Goal: Task Accomplishment & Management: Complete application form

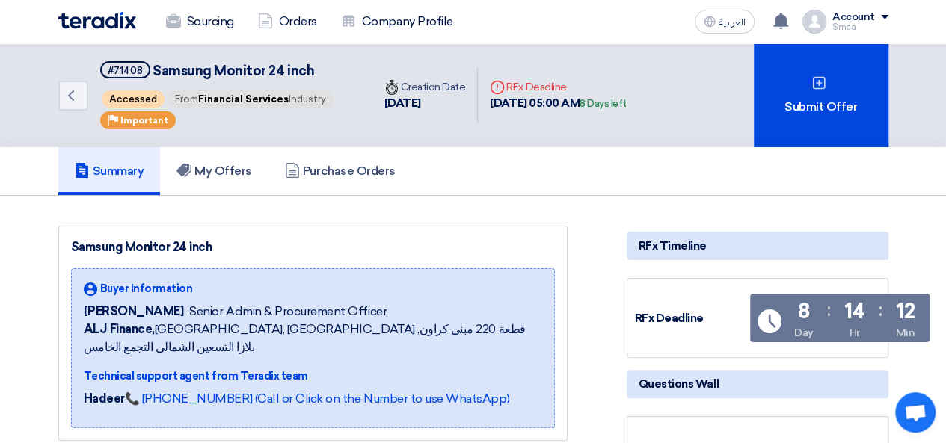
click at [792, 16] on div "ALJ Finance has awarded “Samsung Monitor 24 inch” request to another supplier 3…" at bounding box center [781, 22] width 30 height 30
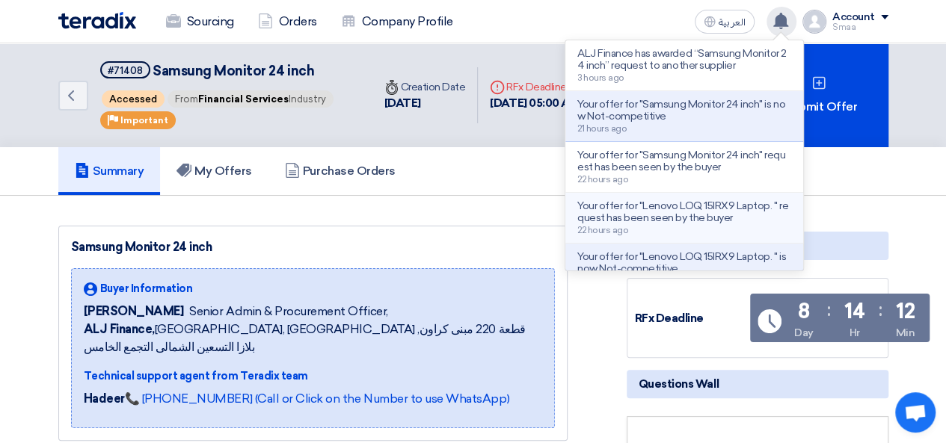
click at [716, 213] on p "Your offer for "Lenovo LOQ 15IRX9 Laptop. " request has been seen by the buyer" at bounding box center [684, 212] width 214 height 24
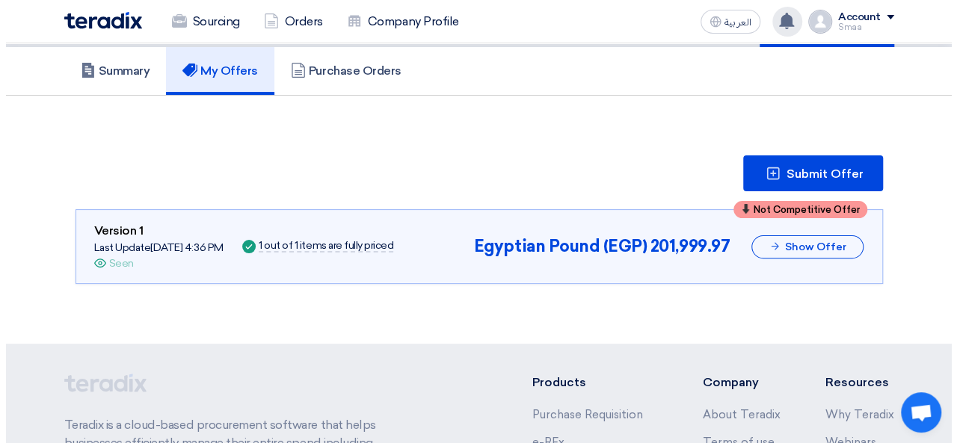
scroll to position [123, 0]
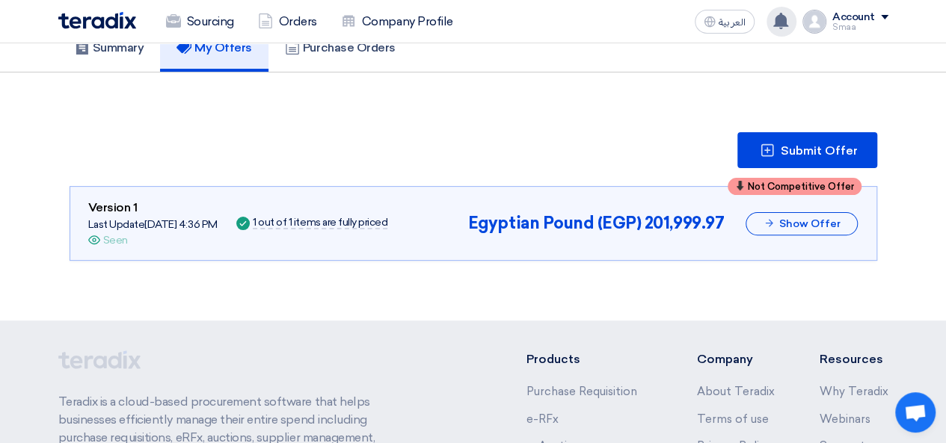
click at [781, 25] on use at bounding box center [780, 21] width 15 height 16
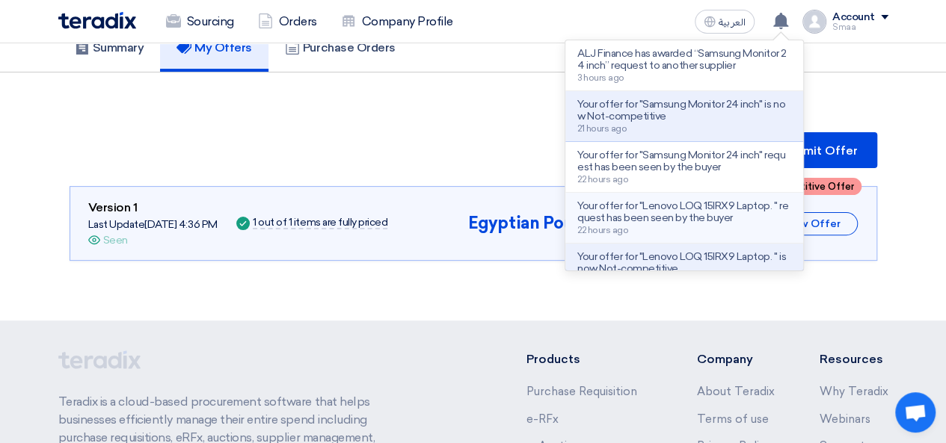
click at [694, 214] on p "Your offer for "Lenovo LOQ 15IRX9 Laptop. " request has been seen by the buyer" at bounding box center [684, 212] width 214 height 24
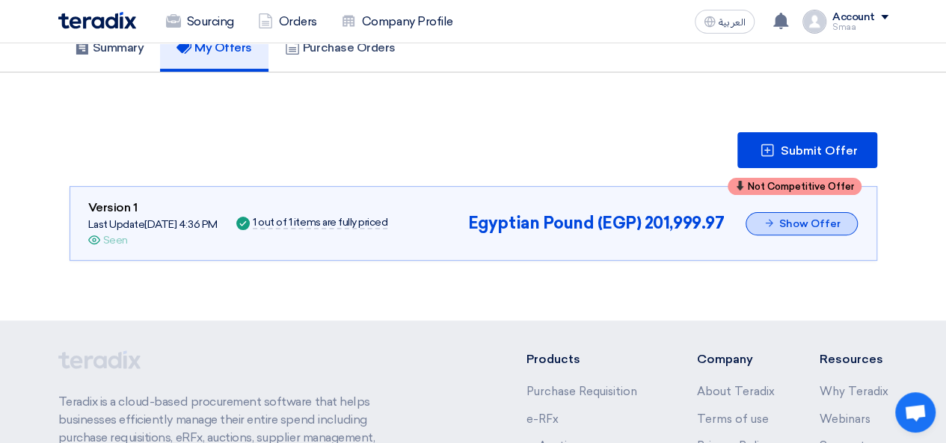
click at [792, 216] on button "Show Offer" at bounding box center [801, 223] width 112 height 23
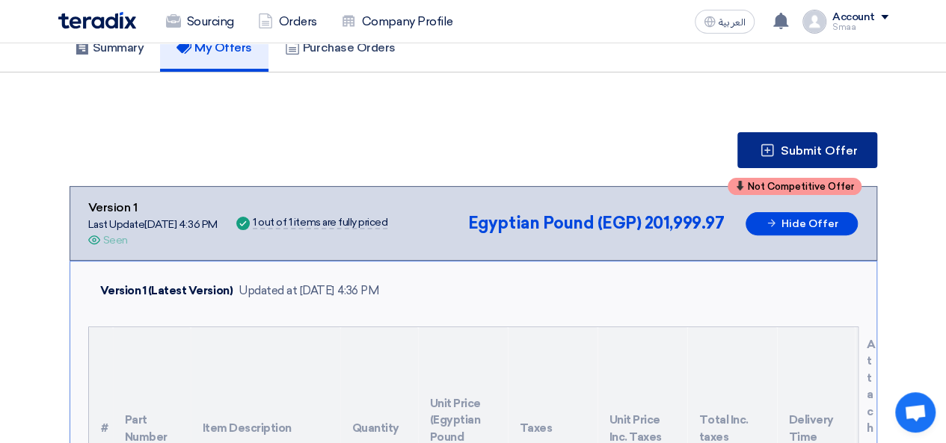
click at [798, 158] on button "Submit Offer" at bounding box center [807, 150] width 140 height 36
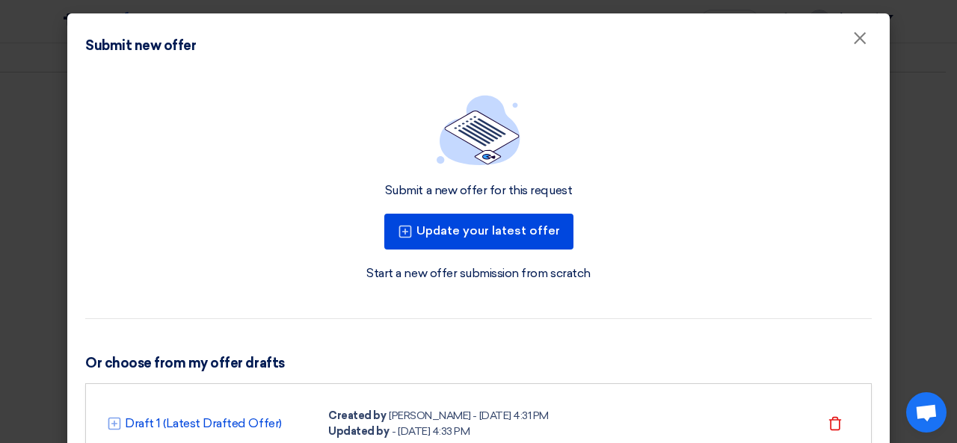
scroll to position [72, 0]
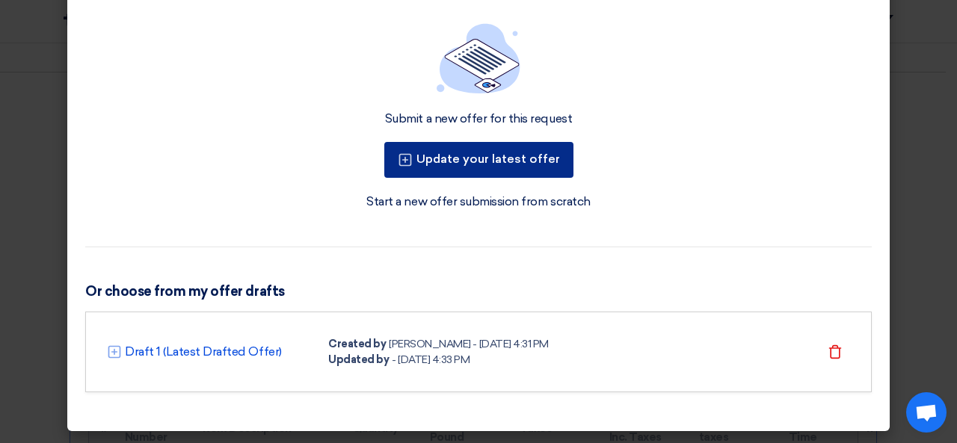
click at [461, 161] on button "Update your latest offer" at bounding box center [478, 160] width 189 height 36
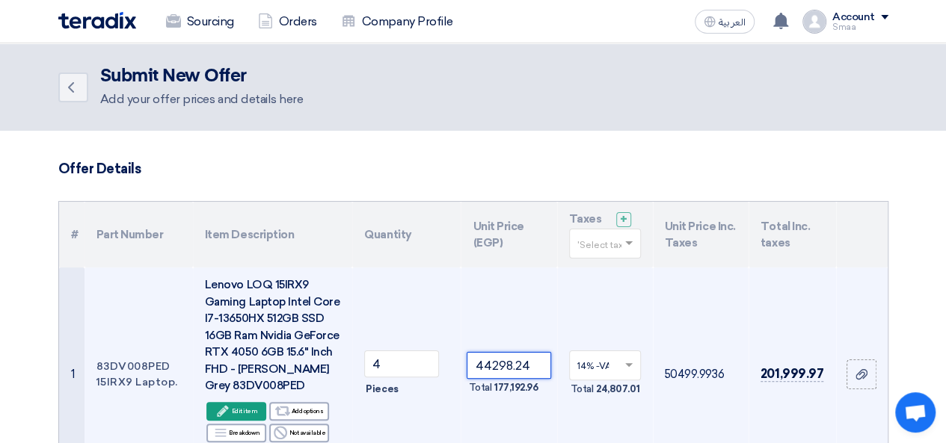
click at [529, 378] on input "44298.24" at bounding box center [508, 365] width 84 height 27
type input "4"
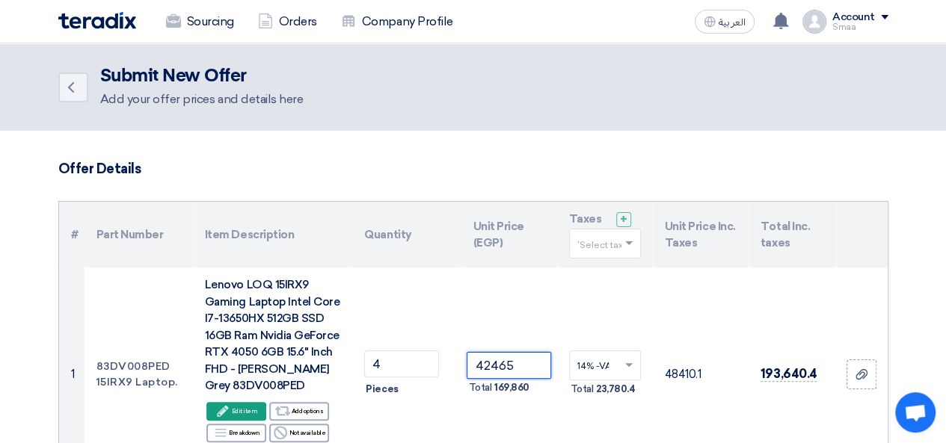
type input "42465"
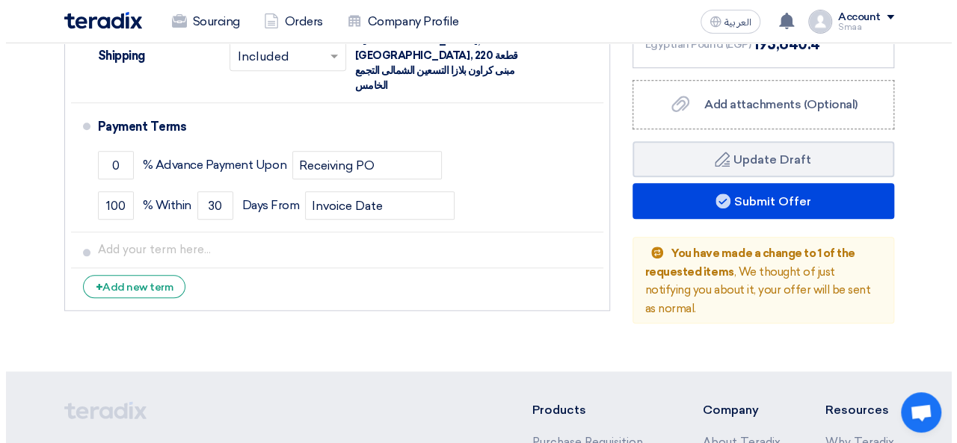
scroll to position [778, 0]
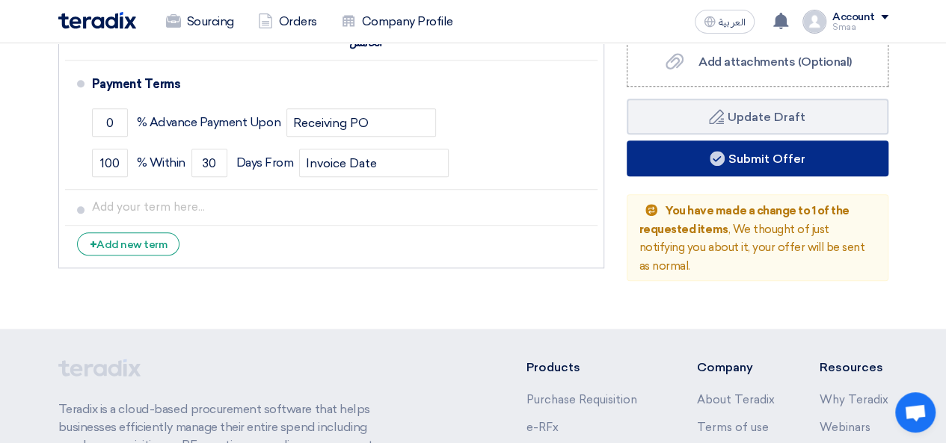
click at [678, 152] on button "Submit Offer" at bounding box center [757, 159] width 262 height 36
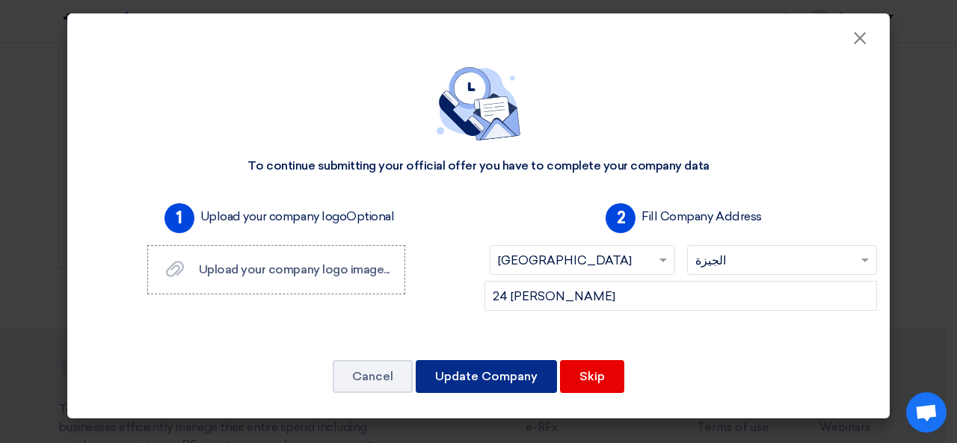
click at [466, 378] on button "Update Company" at bounding box center [486, 376] width 141 height 33
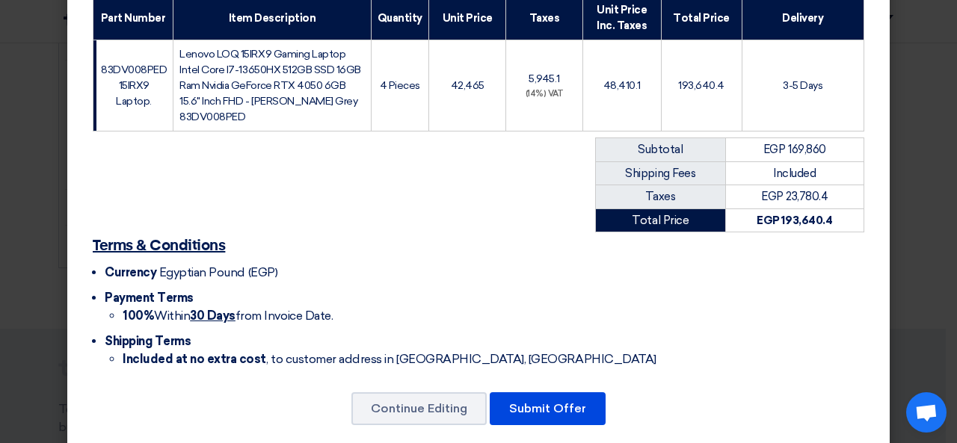
scroll to position [253, 0]
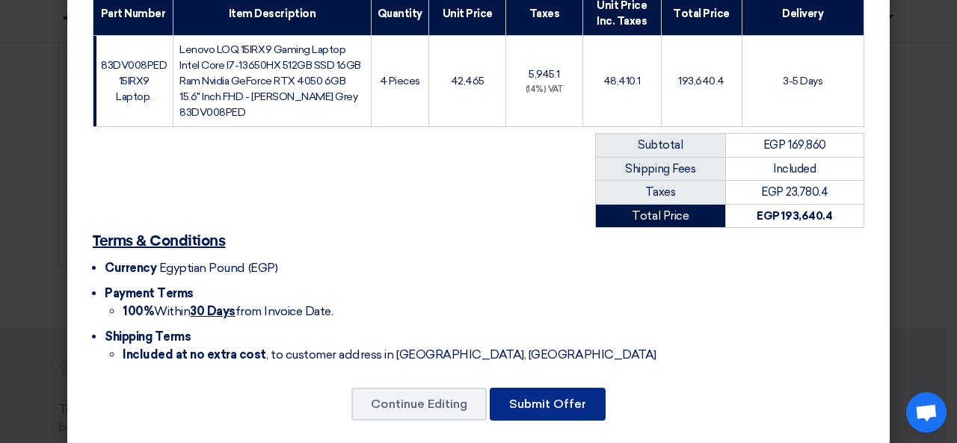
click at [557, 388] on button "Submit Offer" at bounding box center [548, 404] width 116 height 33
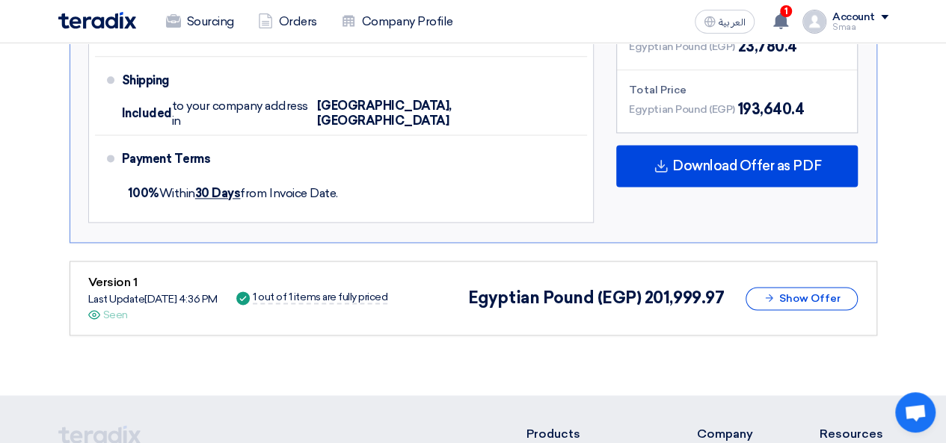
scroll to position [943, 0]
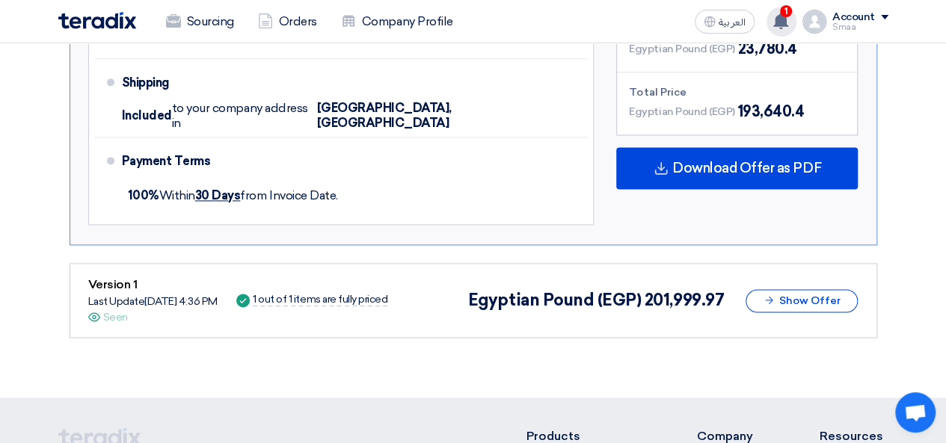
click at [789, 34] on div "1 Your offer for "Lenovo LOQ 15IRX9 Laptop. " is now Not-competitive 59 minutes…" at bounding box center [781, 22] width 30 height 30
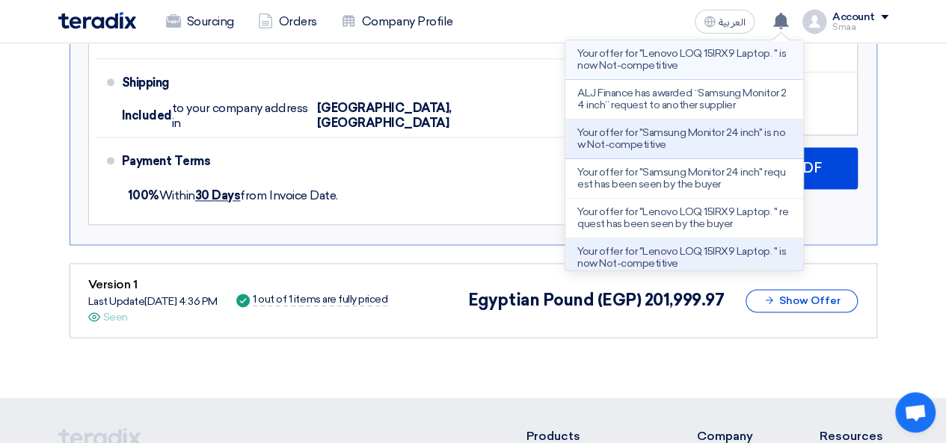
click at [683, 71] on p "Your offer for "Lenovo LOQ 15IRX9 Laptop. " is now Not-competitive" at bounding box center [684, 60] width 214 height 24
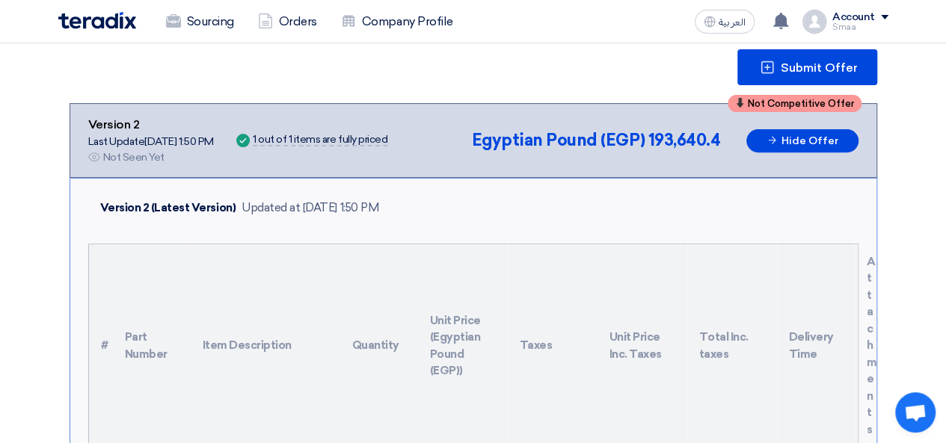
scroll to position [508, 0]
